Goal: Find specific page/section: Find specific page/section

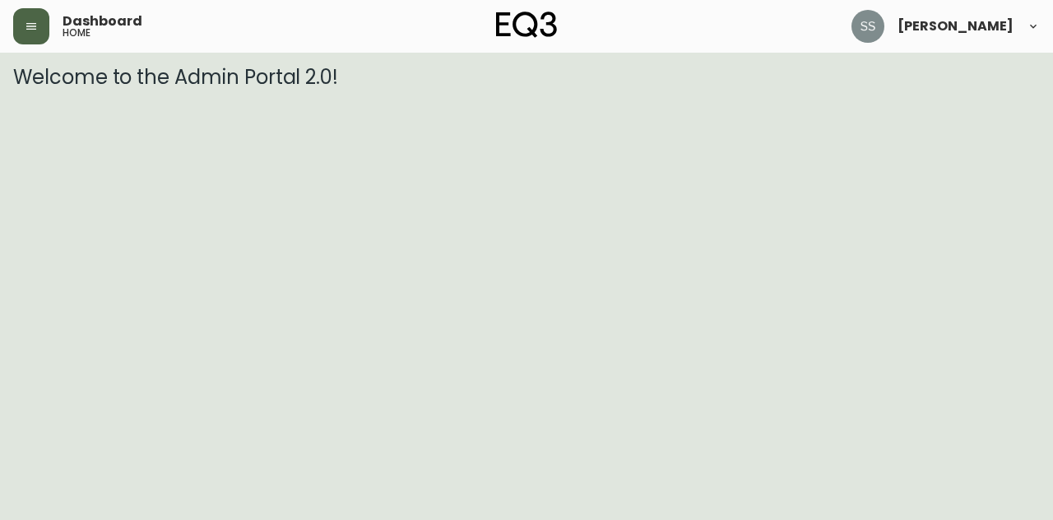
click at [27, 28] on icon "button" at bounding box center [31, 26] width 13 height 13
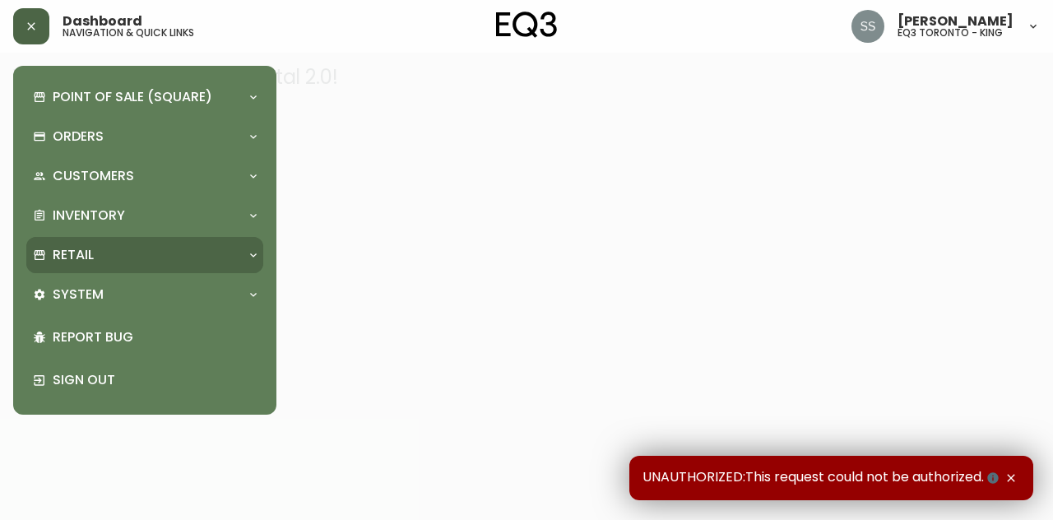
click at [123, 256] on div "Retail" at bounding box center [136, 255] width 207 height 18
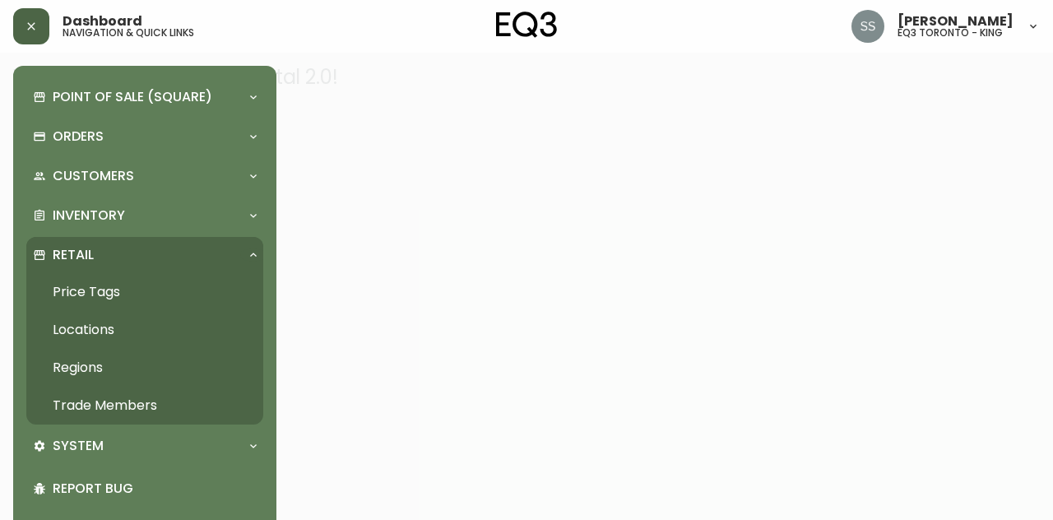
click at [127, 403] on link "Trade Members" at bounding box center [144, 406] width 237 height 38
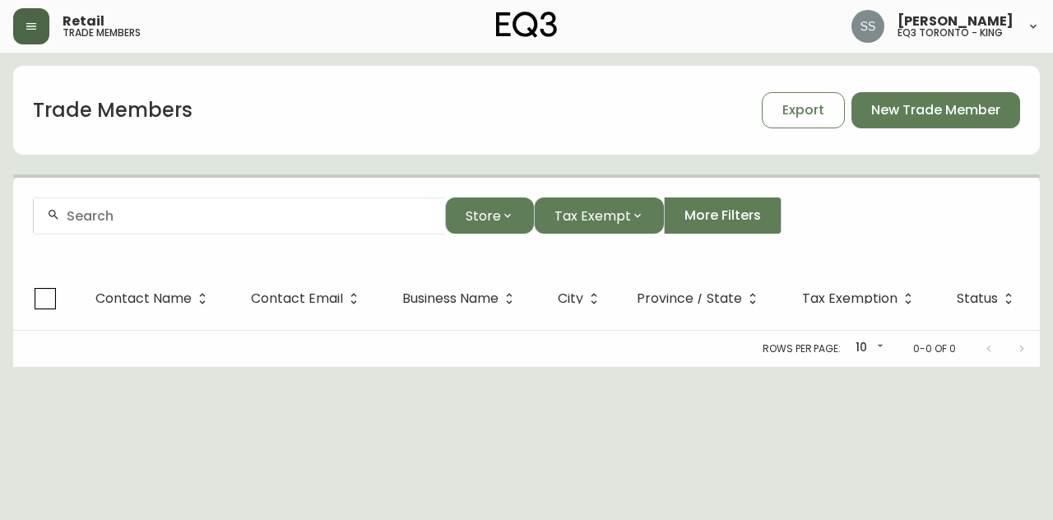
click at [272, 226] on div at bounding box center [239, 215] width 411 height 37
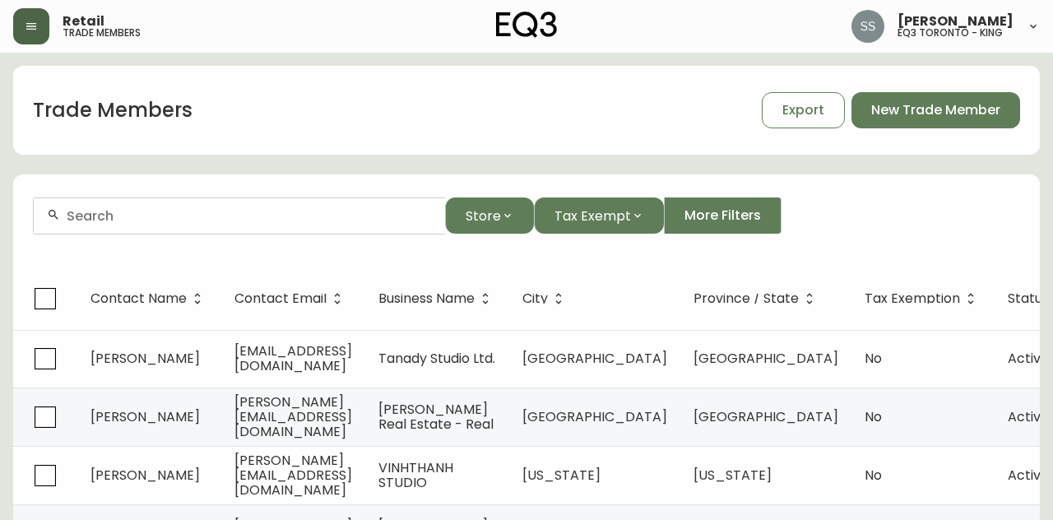
paste input "[EMAIL_ADDRESS][DOMAIN_NAME]"
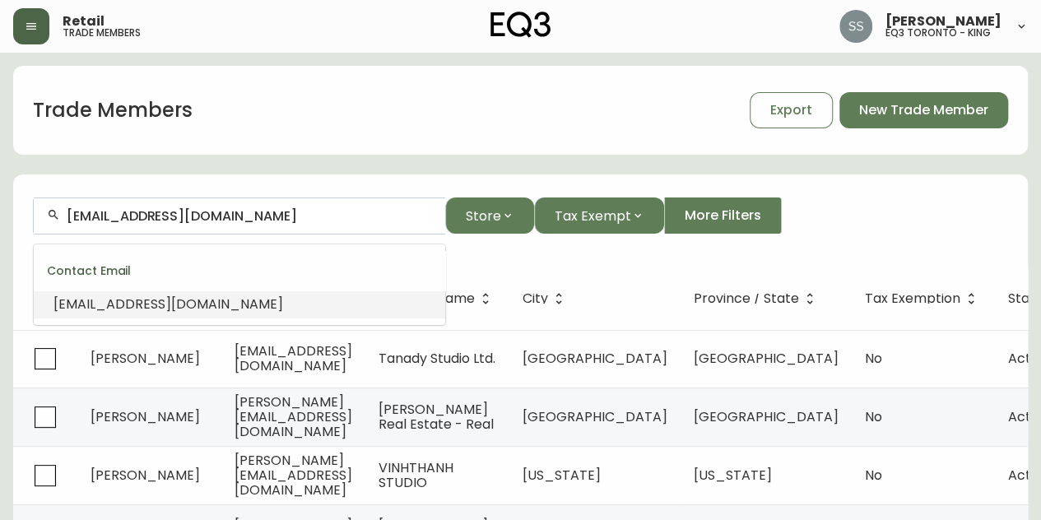
click at [278, 300] on li "[EMAIL_ADDRESS][DOMAIN_NAME]" at bounding box center [239, 304] width 411 height 28
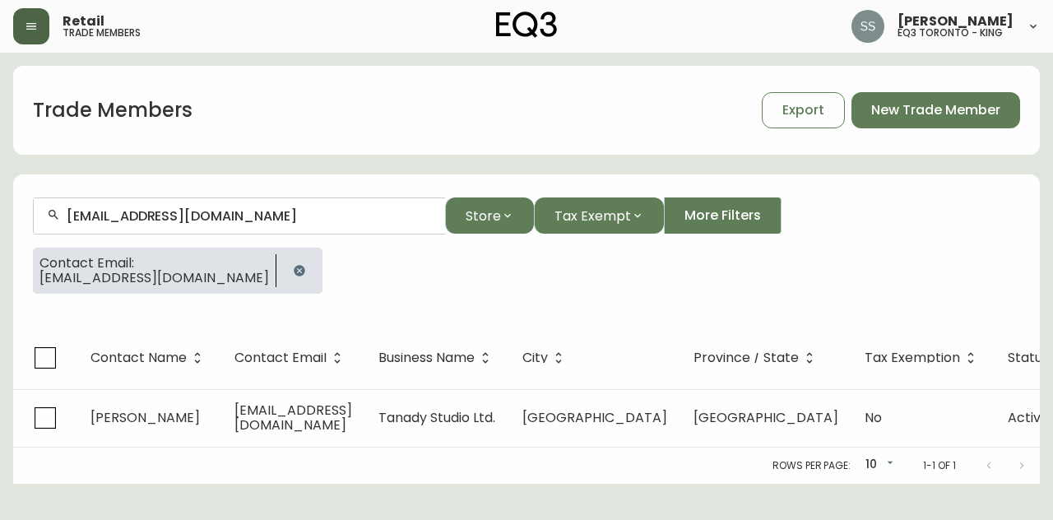
type input "tanadystudio@gmail.com"
